Goal: Task Accomplishment & Management: Use online tool/utility

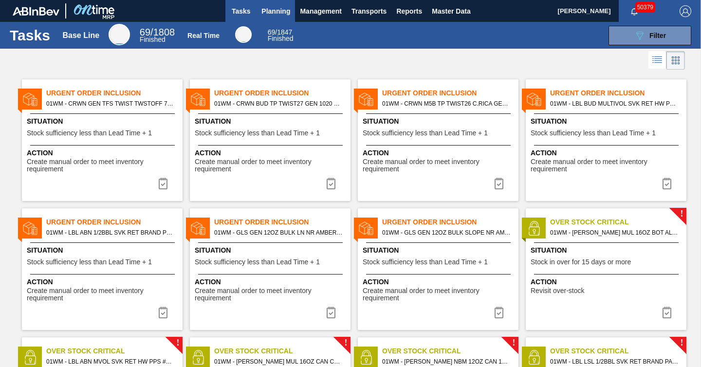
click at [288, 9] on span "Planning" at bounding box center [275, 11] width 29 height 12
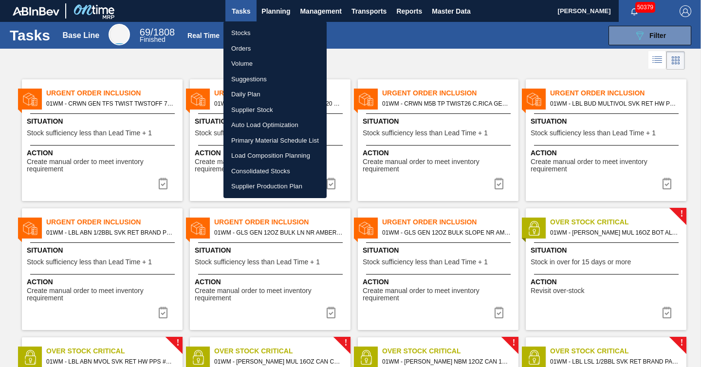
click at [242, 34] on li "Stocks" at bounding box center [274, 33] width 103 height 16
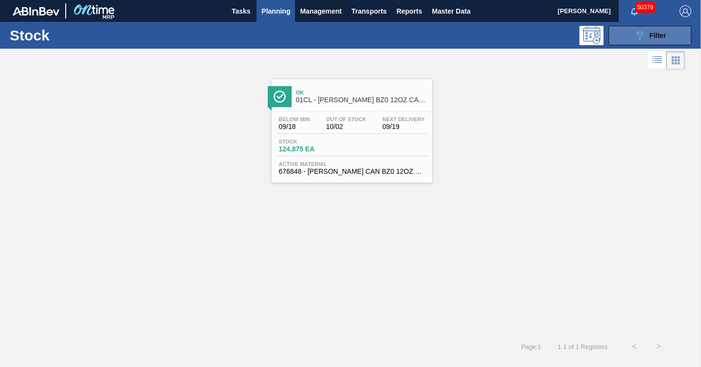
click at [629, 37] on button "089F7B8B-B2A5-4AFE-B5C0-19BA573D28AC Filter" at bounding box center [649, 35] width 83 height 19
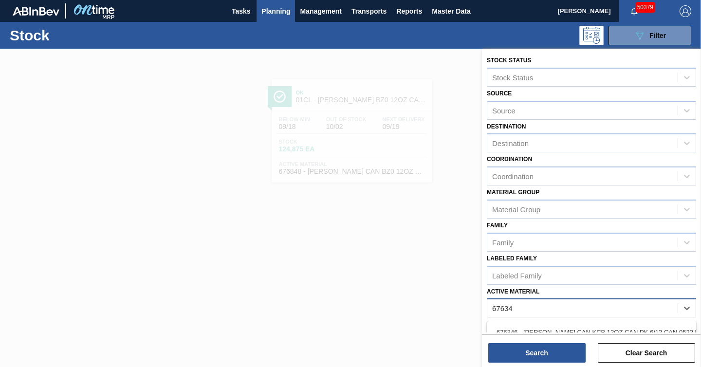
type Material "676346"
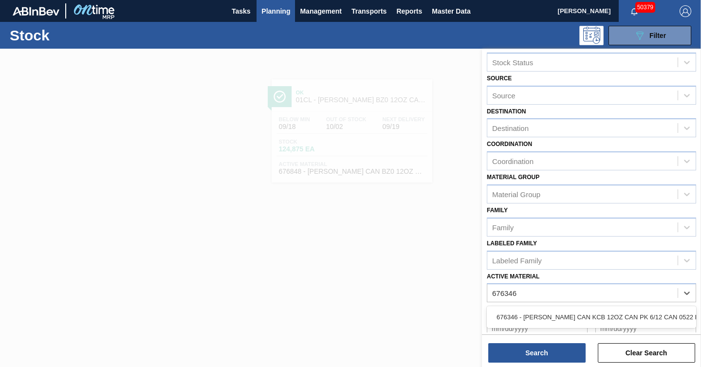
scroll to position [87, 0]
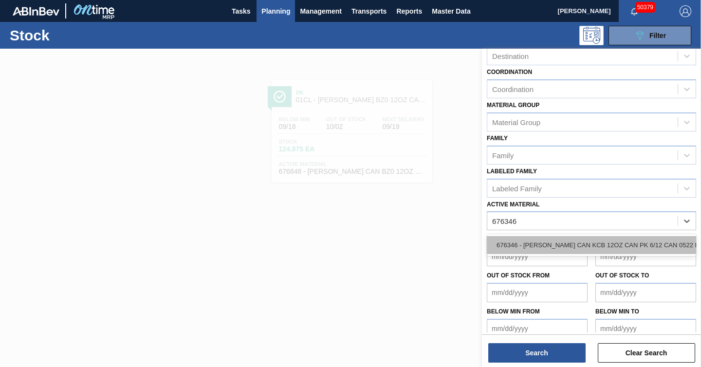
click at [539, 240] on div "676346 - [PERSON_NAME] CAN KCB 12OZ CAN PK 6/12 CAN 0522 B" at bounding box center [591, 245] width 209 height 18
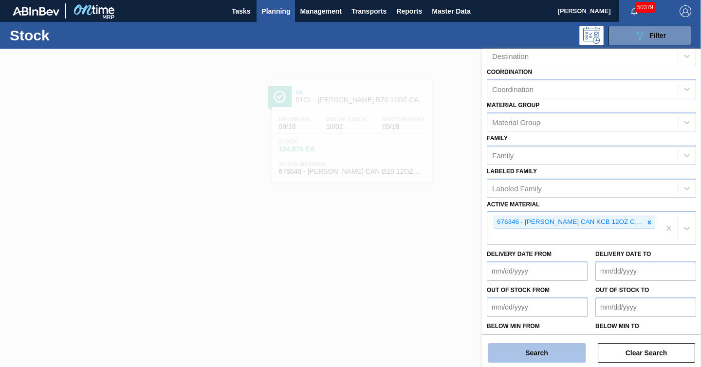
click at [550, 349] on button "Search" at bounding box center [536, 352] width 97 height 19
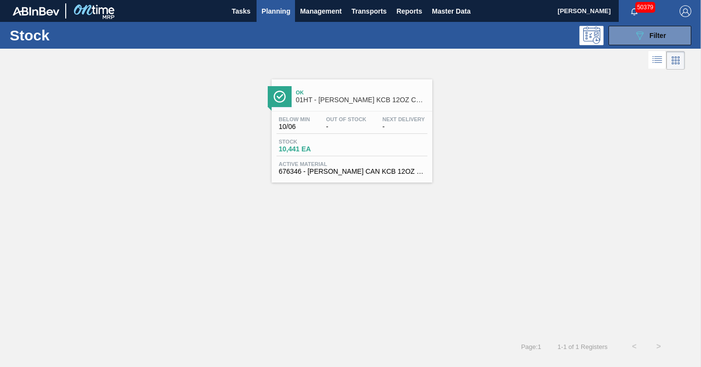
click at [337, 117] on span "Out Of Stock" at bounding box center [346, 119] width 40 height 6
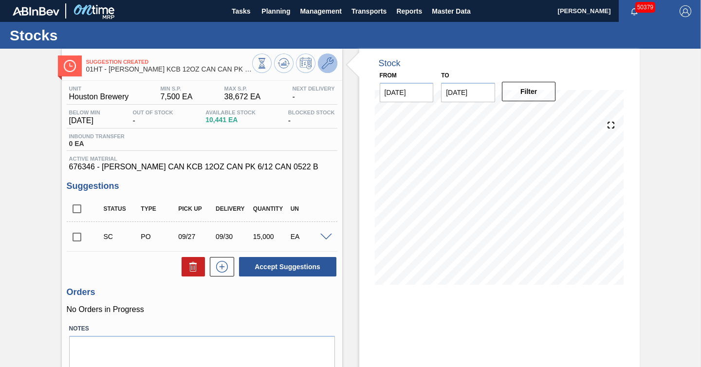
click at [328, 60] on icon at bounding box center [328, 63] width 12 height 12
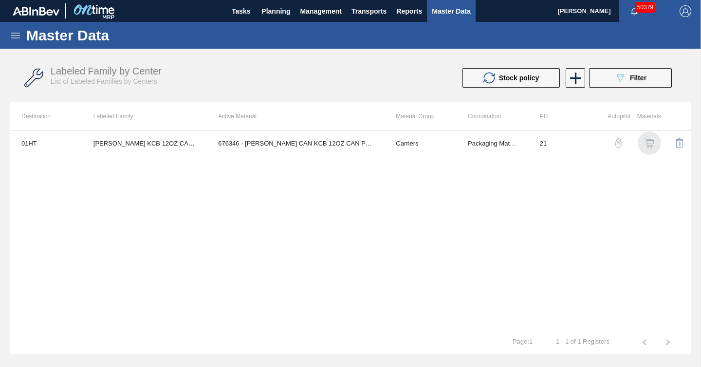
click at [649, 142] on img "button" at bounding box center [649, 143] width 10 height 10
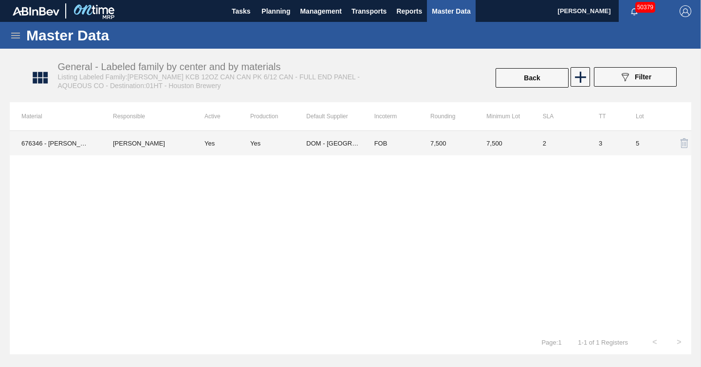
click at [174, 144] on td "[PERSON_NAME]" at bounding box center [147, 143] width 92 height 24
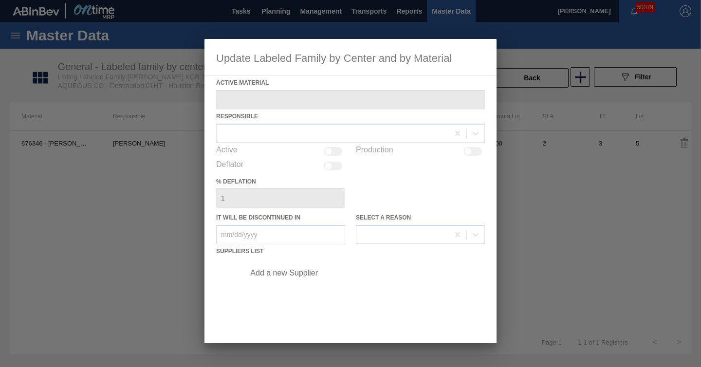
type Material "676346 - [PERSON_NAME] CAN KCB 12OZ CAN PK 6/12 CAN 0522 B"
checkbox input "true"
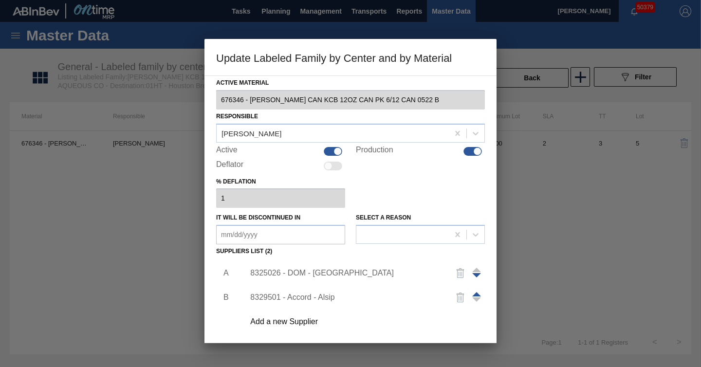
click at [478, 277] on div at bounding box center [476, 272] width 9 height 23
click at [475, 277] on span at bounding box center [476, 275] width 9 height 4
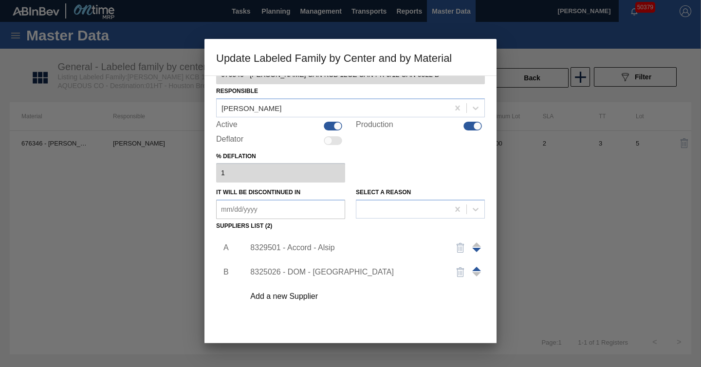
scroll to position [72, 0]
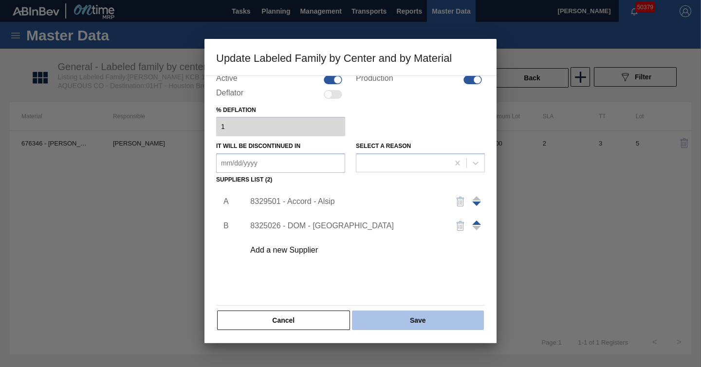
click at [424, 324] on button "Save" at bounding box center [418, 320] width 132 height 19
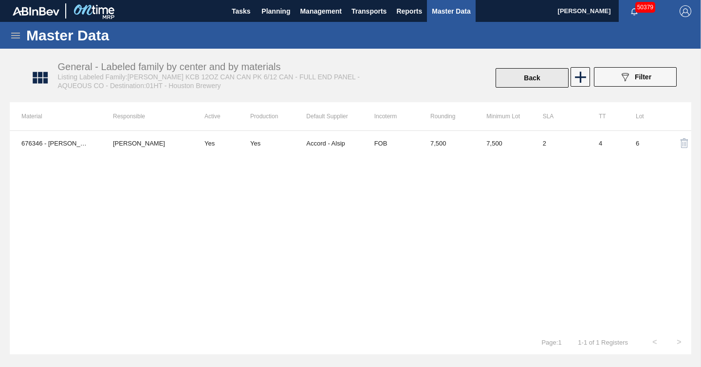
click at [536, 81] on button "Back" at bounding box center [531, 77] width 73 height 19
